Goal: Task Accomplishment & Management: Complete application form

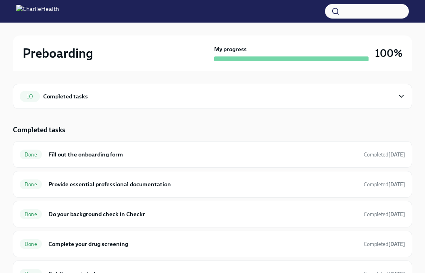
click at [71, 99] on div "Completed tasks" at bounding box center [65, 96] width 45 height 9
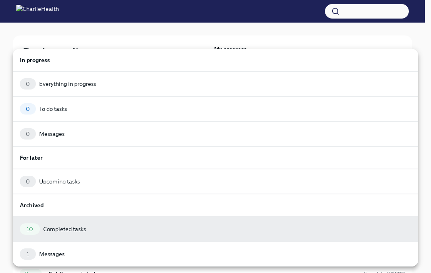
click at [269, 31] on div at bounding box center [215, 136] width 431 height 273
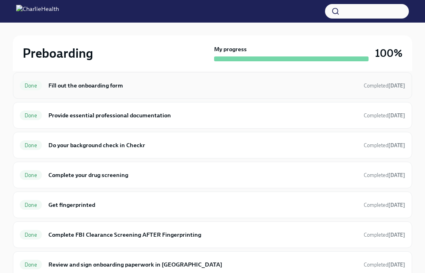
scroll to position [129, 0]
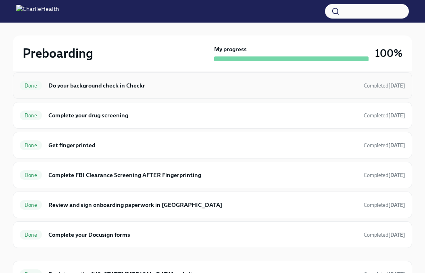
click at [133, 89] on h6 "Do your background check in Checkr" at bounding box center [202, 85] width 309 height 9
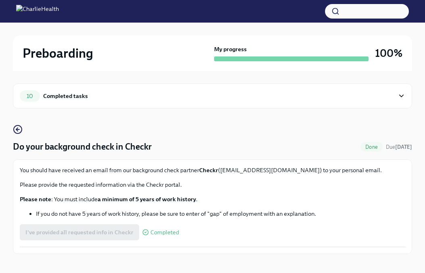
scroll to position [10, 0]
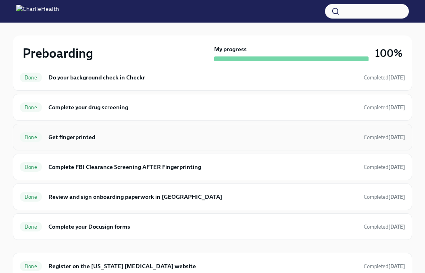
scroll to position [142, 0]
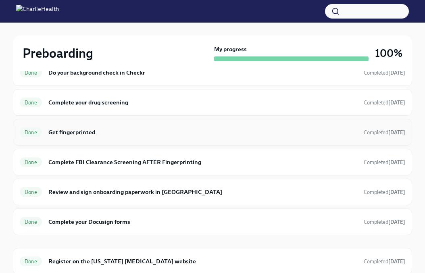
click at [139, 132] on h6 "Get fingerprinted" at bounding box center [202, 132] width 309 height 9
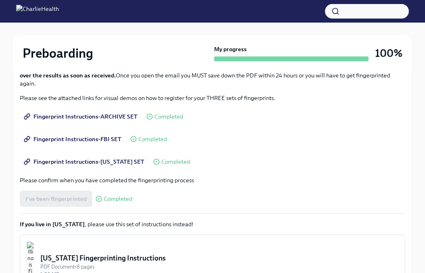
scroll to position [174, 0]
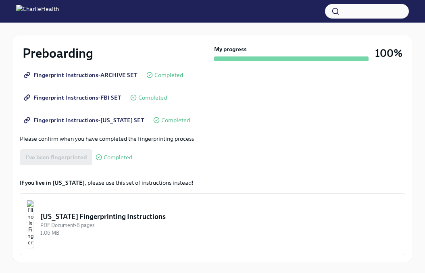
click at [68, 158] on div "I've been fingerprinted Completed" at bounding box center [76, 157] width 112 height 16
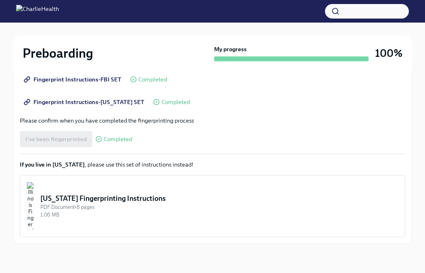
click at [158, 201] on div "[US_STATE] Fingerprinting Instructions" at bounding box center [219, 199] width 358 height 10
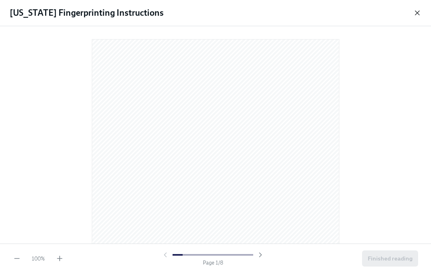
click at [417, 12] on icon "button" at bounding box center [417, 13] width 4 height 4
